Goal: Information Seeking & Learning: Learn about a topic

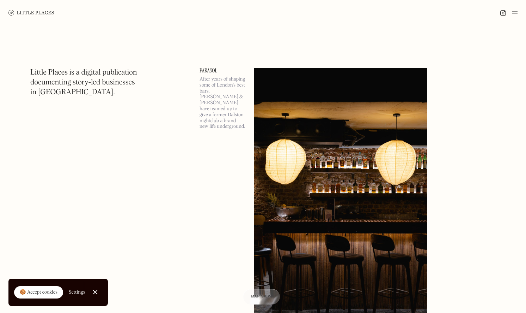
click at [47, 292] on div "🍪 Accept cookies" at bounding box center [39, 292] width 38 height 7
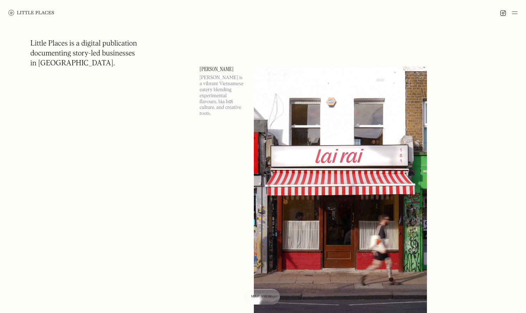
scroll to position [8212, 0]
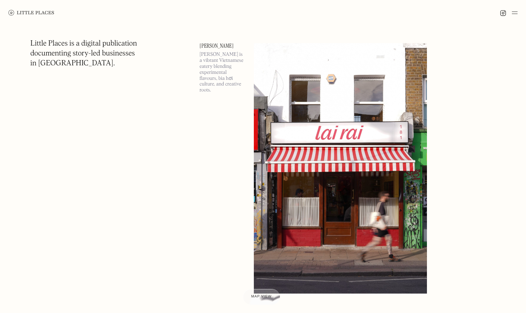
click at [515, 11] on img at bounding box center [515, 12] width 6 height 8
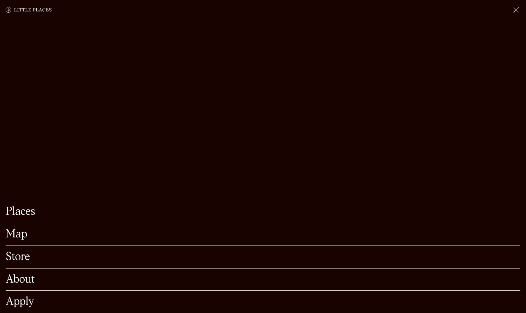
click at [20, 233] on link "Map" at bounding box center [263, 234] width 515 height 11
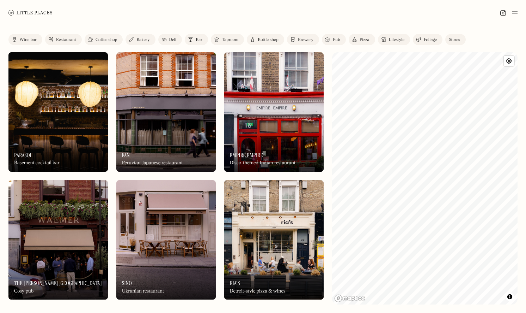
click at [66, 38] on div "Restaurant" at bounding box center [66, 40] width 20 height 4
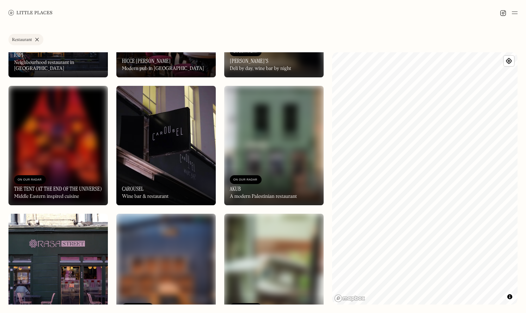
scroll to position [2912, 0]
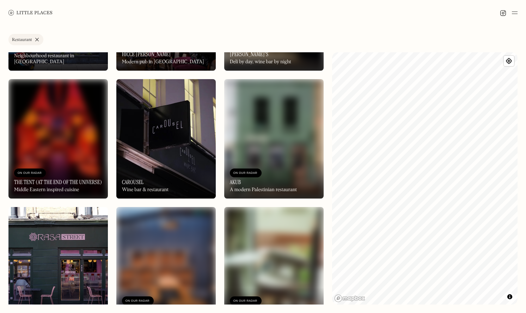
click at [58, 168] on div "On Our Radar The Tent (at the End of the Universe) Middle Eastern inspired cuis…" at bounding box center [57, 178] width 99 height 39
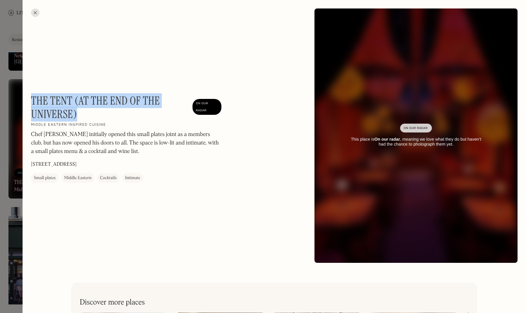
drag, startPoint x: 85, startPoint y: 117, endPoint x: 33, endPoint y: 98, distance: 55.9
click at [33, 98] on h1 "The Tent (at the End of the Universe)" at bounding box center [110, 107] width 158 height 27
copy h1 "The Tent (at the End of the Universe)"
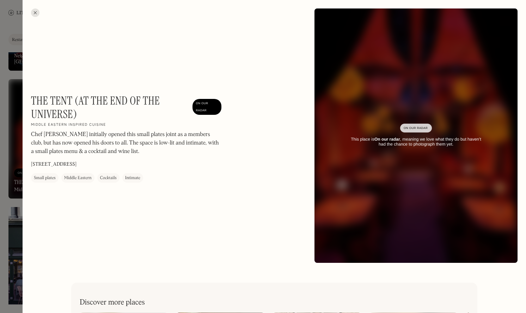
click at [19, 164] on div at bounding box center [263, 156] width 526 height 313
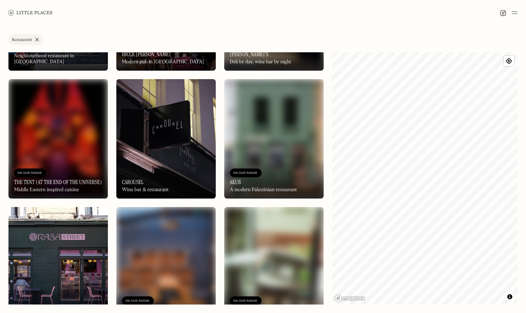
scroll to position [3052, 0]
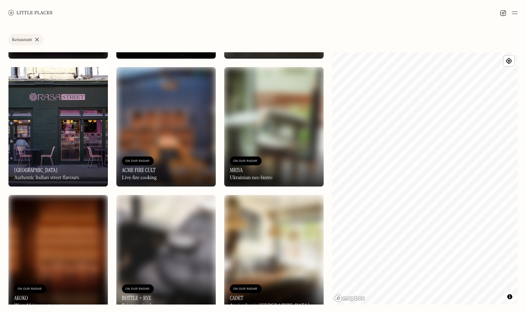
click at [72, 148] on div "On Our Radar Rasa Street Authentic Indian street flavours" at bounding box center [57, 166] width 99 height 39
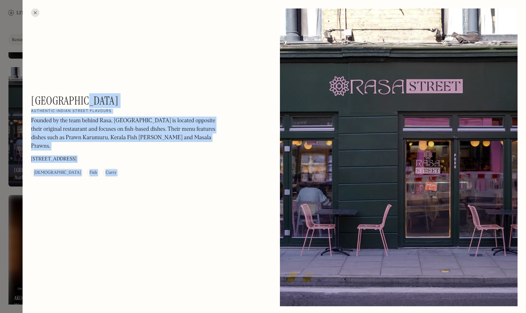
drag, startPoint x: 69, startPoint y: 97, endPoint x: 19, endPoint y: 96, distance: 49.7
click at [19, 97] on div "Rasa Street On Our Radar Authentic Indian street flavours Founded by the team b…" at bounding box center [263, 156] width 526 height 313
click at [19, 96] on div at bounding box center [263, 156] width 526 height 313
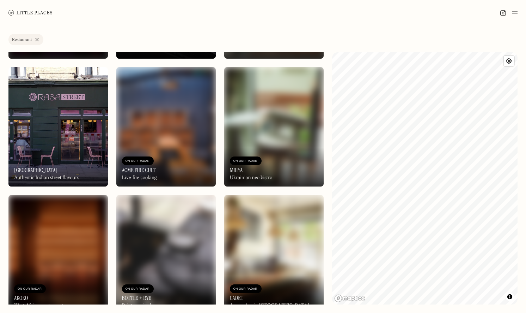
click at [54, 107] on img at bounding box center [57, 126] width 99 height 119
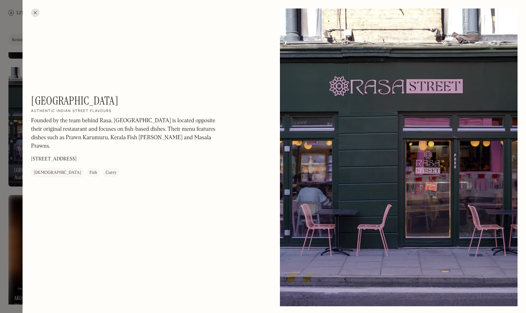
click at [74, 98] on h1 "Rasa Street" at bounding box center [74, 100] width 87 height 13
copy div "Rasa Street On Our Radar"
click at [56, 97] on h1 "Rasa Street" at bounding box center [74, 100] width 87 height 13
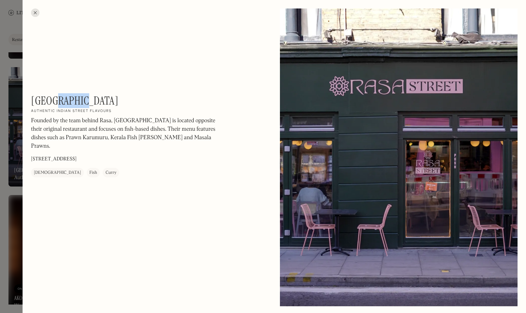
click at [56, 97] on h1 "Rasa Street" at bounding box center [74, 100] width 87 height 13
click at [11, 38] on div at bounding box center [263, 156] width 526 height 313
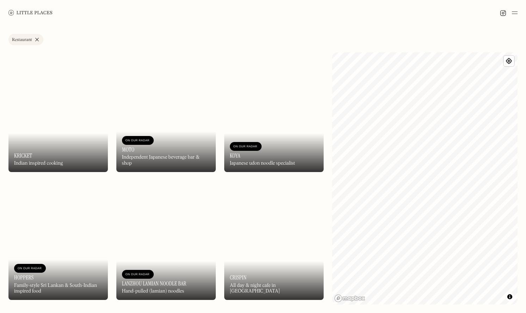
scroll to position [5538, 0]
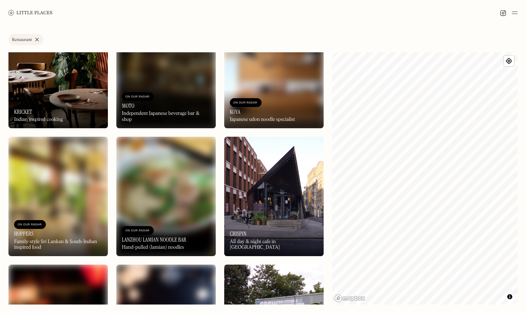
click at [34, 101] on div "On Our Radar Kricket Indian inspired cooking" at bounding box center [57, 108] width 99 height 39
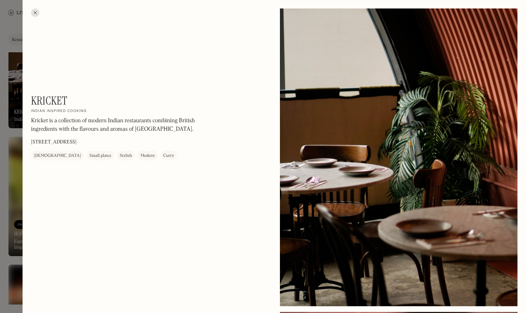
click at [48, 97] on h1 "Kricket" at bounding box center [49, 100] width 36 height 13
copy h1 "Kricket"
click at [19, 104] on div at bounding box center [263, 156] width 526 height 313
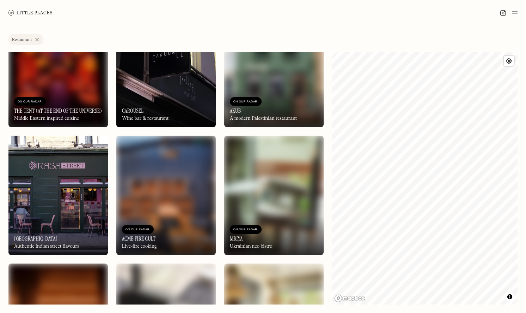
scroll to position [2993, 0]
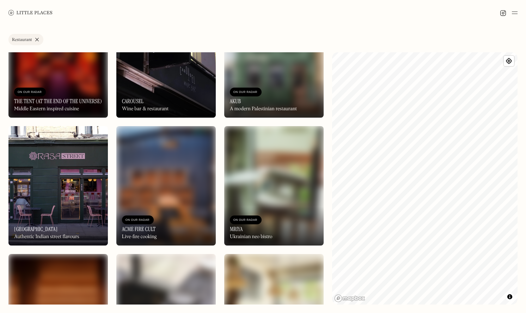
click at [232, 101] on h3 "Akub" at bounding box center [235, 101] width 11 height 7
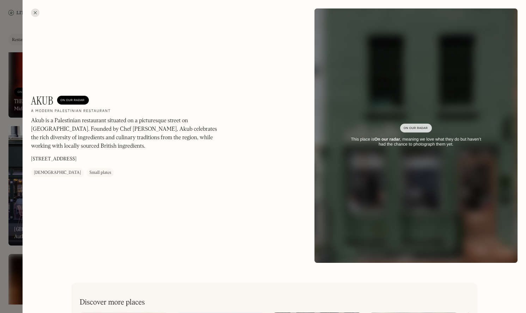
click at [38, 97] on h1 "Akub" at bounding box center [42, 100] width 23 height 13
copy h1 "Akub"
click at [19, 141] on div at bounding box center [263, 156] width 526 height 313
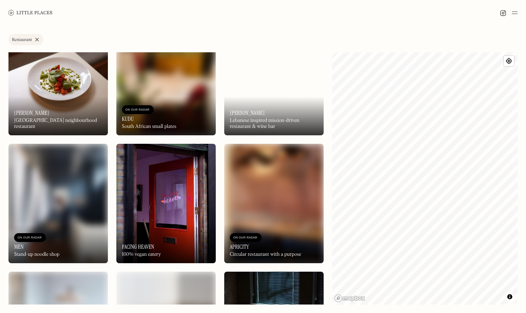
scroll to position [3613, 0]
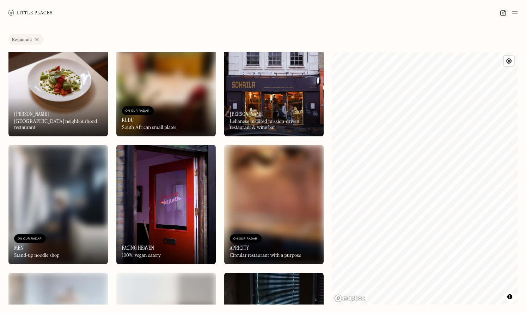
click at [246, 110] on div "On Our Radar Sohaila Lebanese inspired mission-driven restaurant & wine bar" at bounding box center [273, 116] width 99 height 39
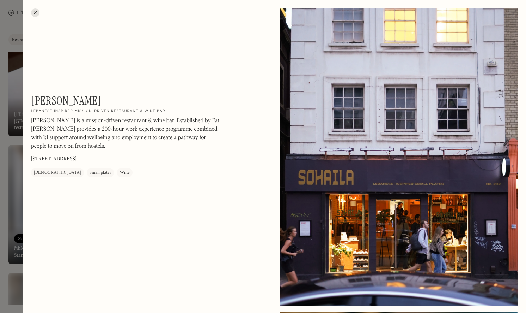
click at [9, 118] on div at bounding box center [263, 156] width 526 height 313
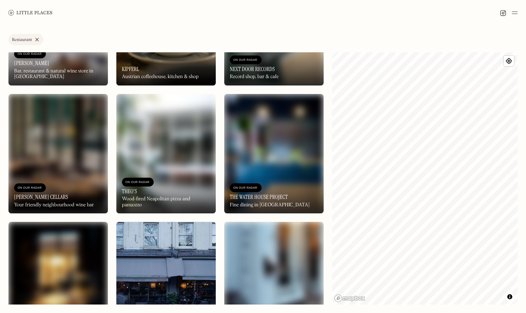
scroll to position [5074, 0]
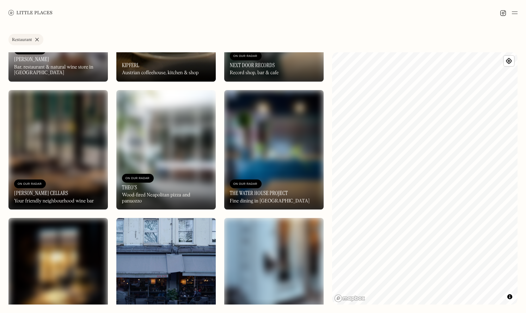
click at [264, 175] on div "On Our Radar The Water House Project Fine dining in East London" at bounding box center [273, 189] width 99 height 39
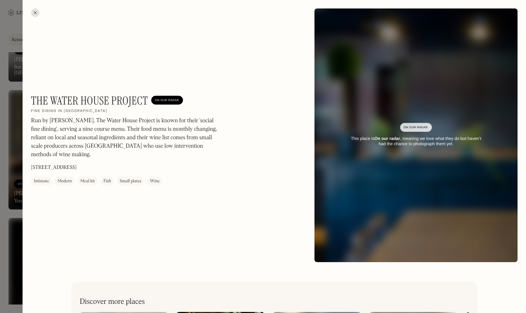
click at [13, 174] on div at bounding box center [263, 156] width 526 height 313
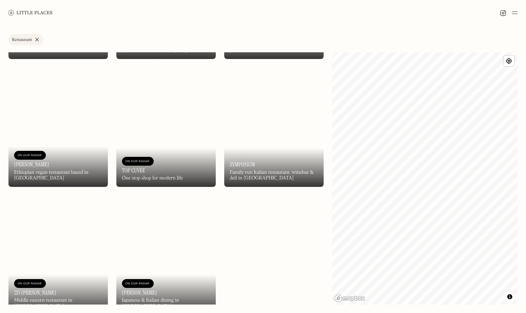
scroll to position [6262, 0]
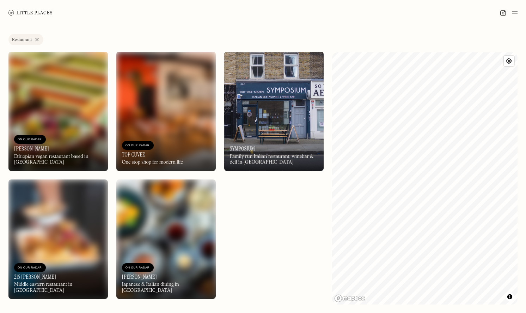
click at [54, 214] on img at bounding box center [57, 238] width 99 height 119
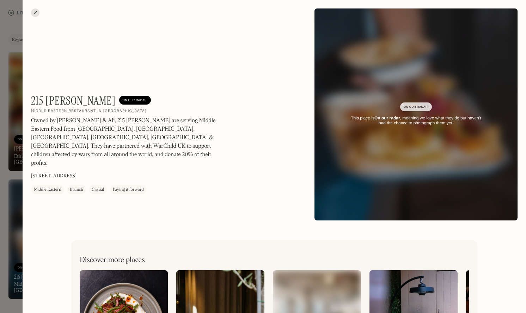
click at [55, 98] on h1 "215 Hackney" at bounding box center [73, 100] width 85 height 13
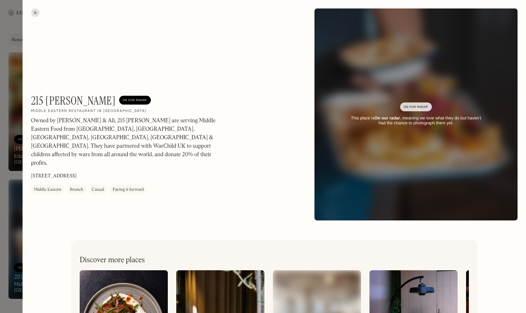
click at [7, 204] on div at bounding box center [263, 156] width 526 height 313
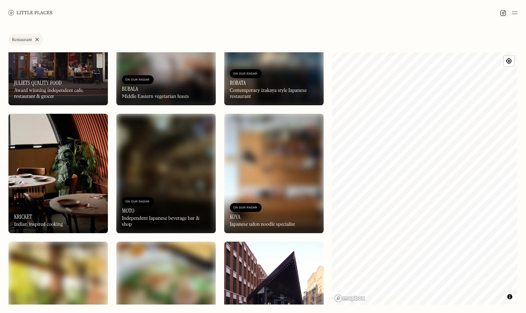
scroll to position [5425, 0]
